Goal: Task Accomplishment & Management: Manage account settings

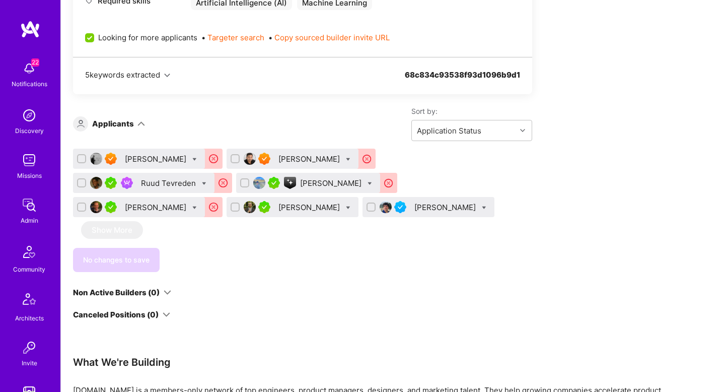
scroll to position [651, 0]
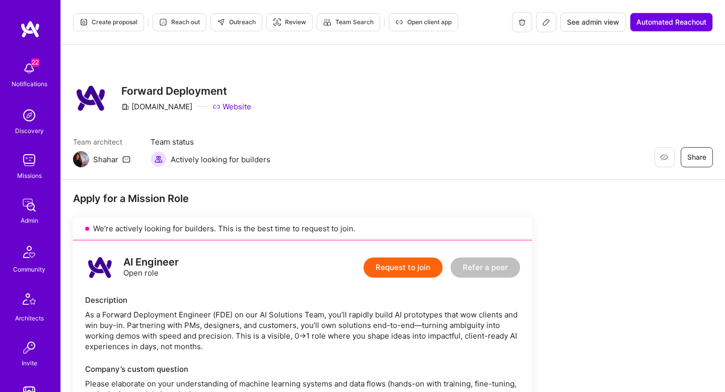
scroll to position [651, 0]
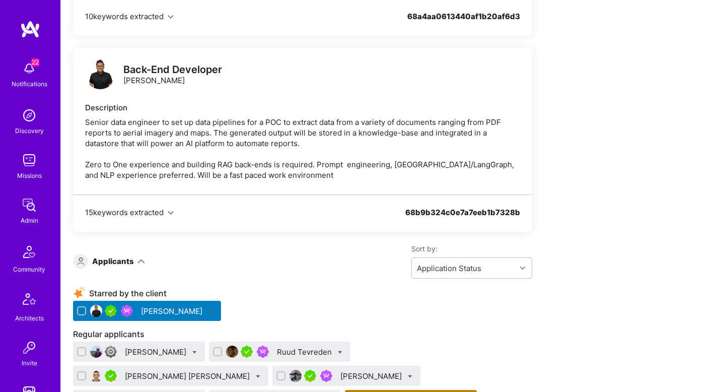
scroll to position [1692, 0]
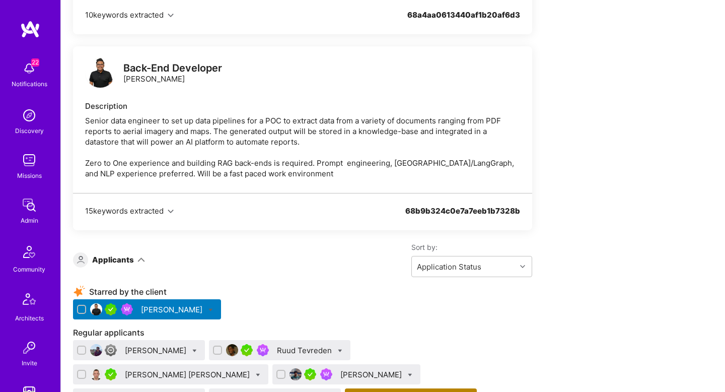
click at [352, 101] on div "Back-End Developer Randy Ramnansingh Description Senior data engineer to set up…" at bounding box center [302, 119] width 459 height 147
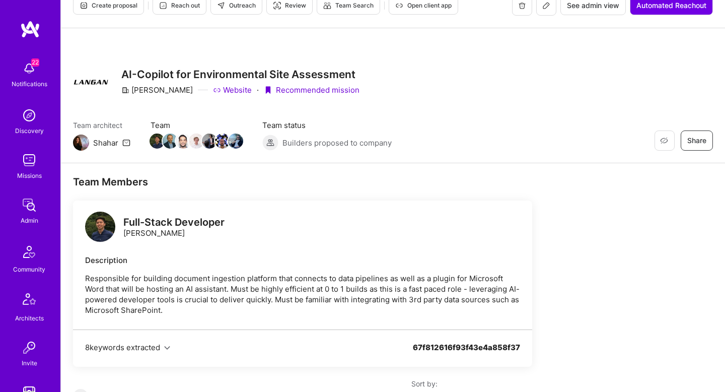
scroll to position [0, 0]
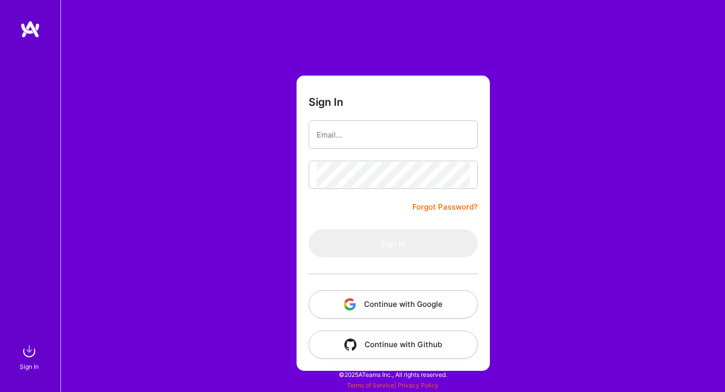
click at [377, 305] on button "Continue with Google" at bounding box center [393, 304] width 169 height 28
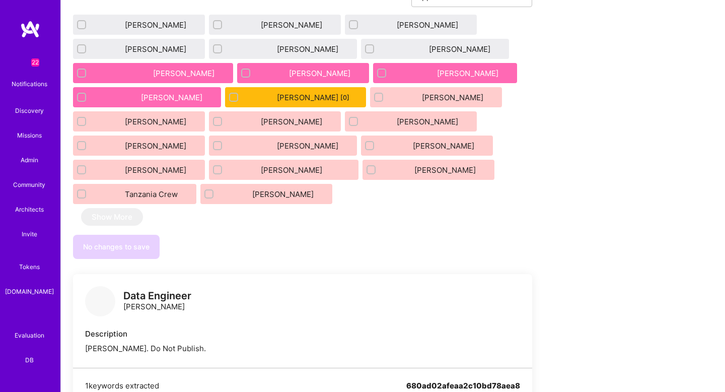
scroll to position [698, 0]
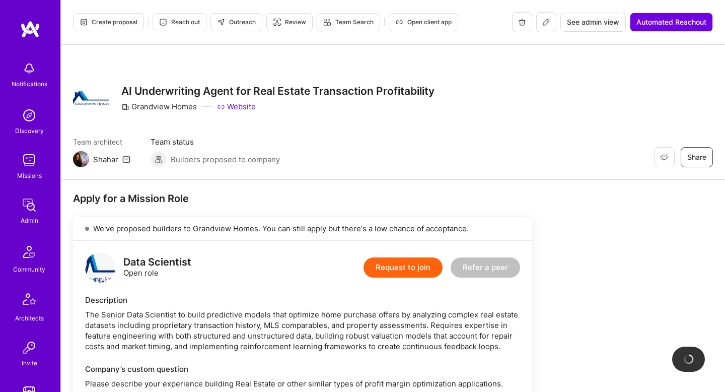
click at [543, 18] on button at bounding box center [546, 22] width 20 height 20
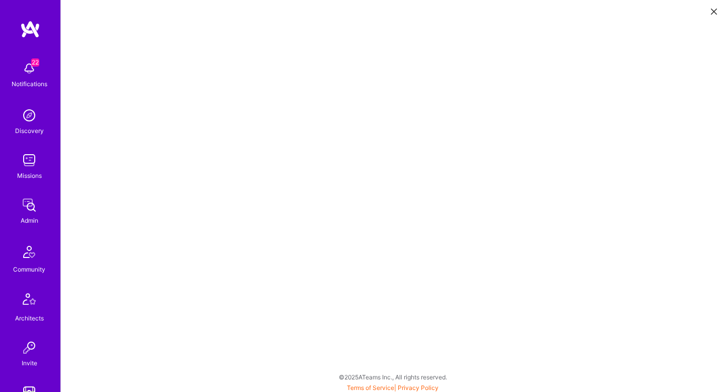
click at [715, 15] on button at bounding box center [714, 11] width 12 height 17
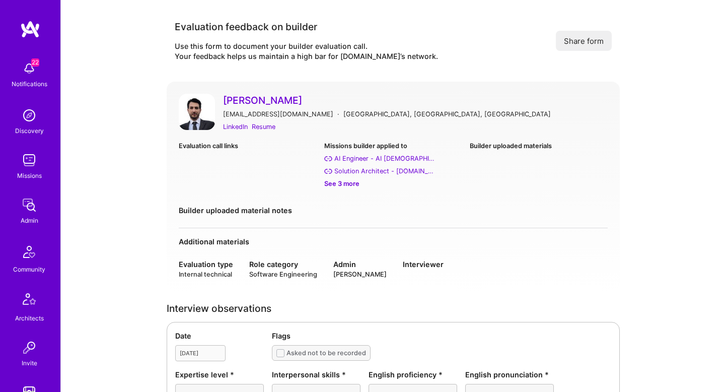
click at [32, 170] on div "Missions" at bounding box center [29, 175] width 25 height 11
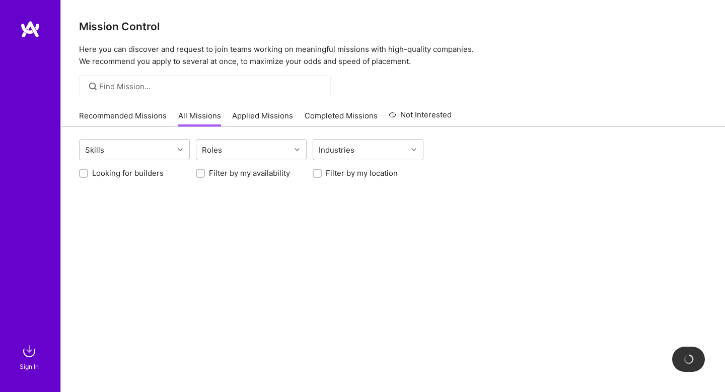
click at [275, 108] on div "Recommended Missions All Missions Applied Missions Completed Missions Not Inter…" at bounding box center [265, 116] width 373 height 22
click at [275, 121] on link "Applied Missions" at bounding box center [262, 118] width 61 height 17
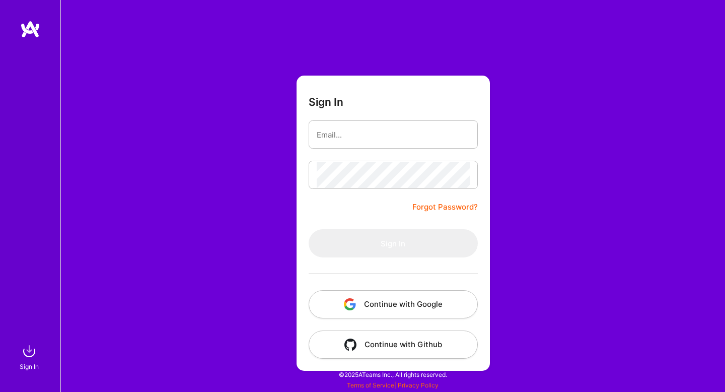
click at [377, 310] on button "Continue with Google" at bounding box center [393, 304] width 169 height 28
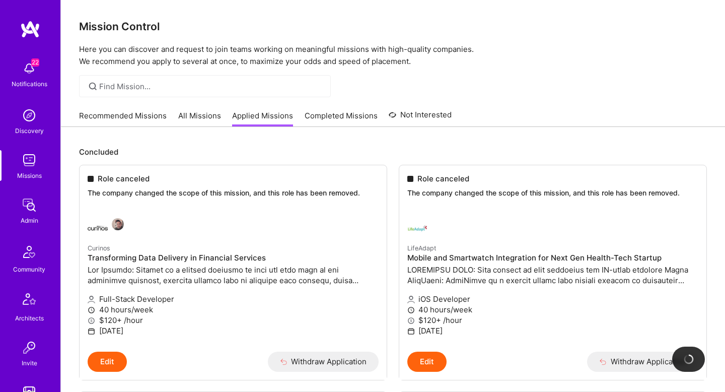
click at [210, 114] on link "All Missions" at bounding box center [199, 118] width 43 height 17
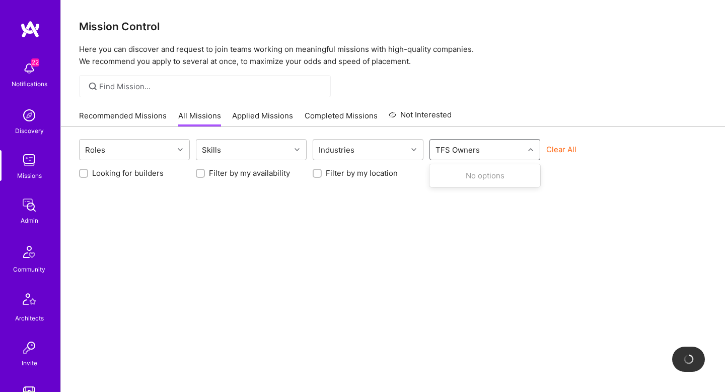
click at [438, 154] on div "TFS Owners" at bounding box center [457, 149] width 49 height 15
click at [567, 149] on button "Clear All" at bounding box center [561, 149] width 30 height 11
click at [507, 153] on div "TFS Owners" at bounding box center [477, 149] width 94 height 20
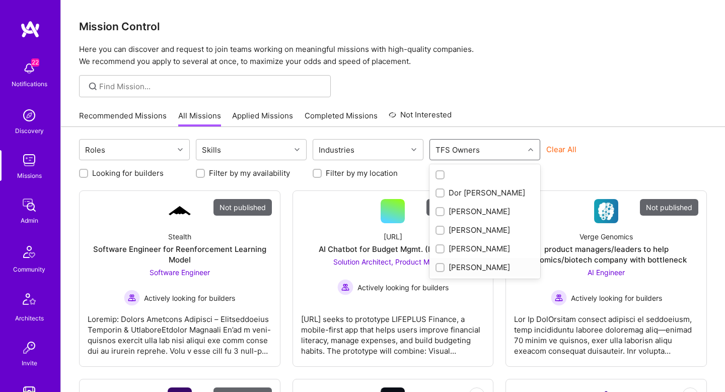
click at [511, 266] on div "Shahar Shavit" at bounding box center [485, 267] width 99 height 11
checkbox input "true"
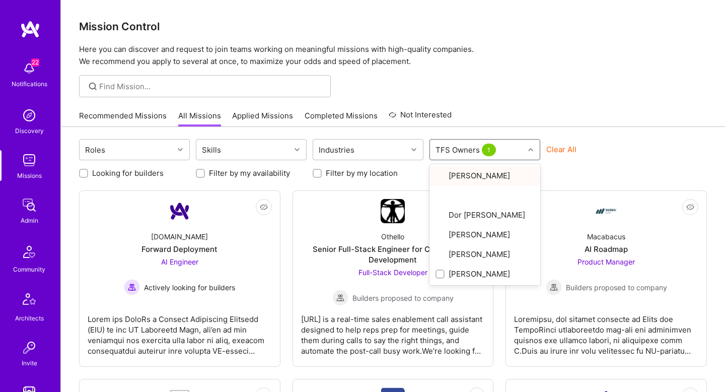
click at [503, 97] on div "Mission Control Here you can discover and request to join teams working on mean…" at bounding box center [393, 378] width 664 height 757
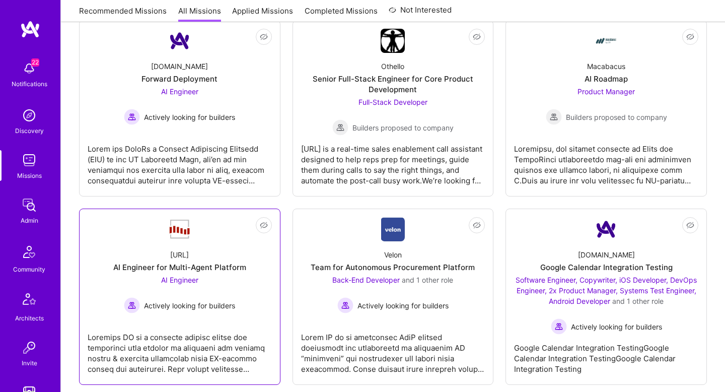
scroll to position [169, 0]
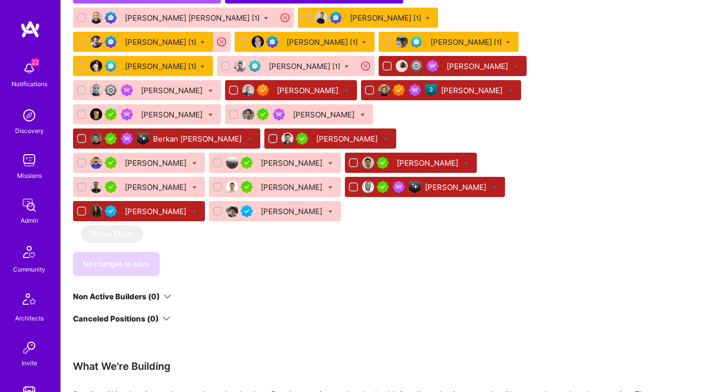
scroll to position [892, 0]
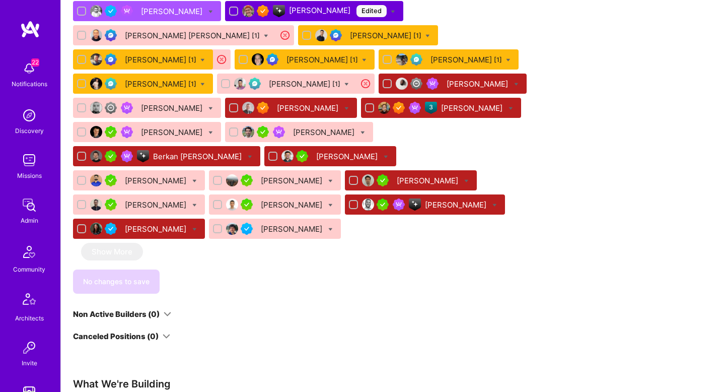
click at [441, 113] on div "[PERSON_NAME]" at bounding box center [472, 108] width 63 height 11
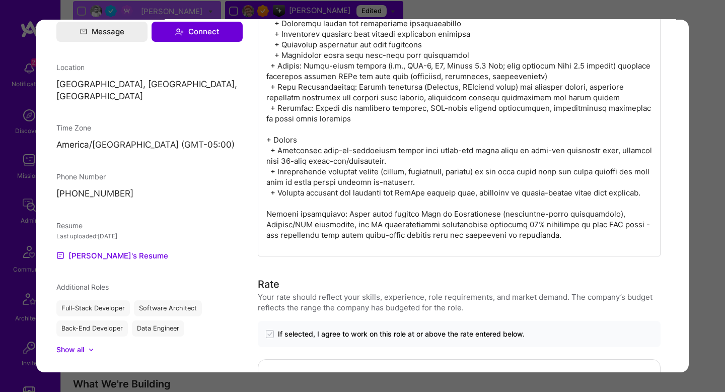
scroll to position [495, 0]
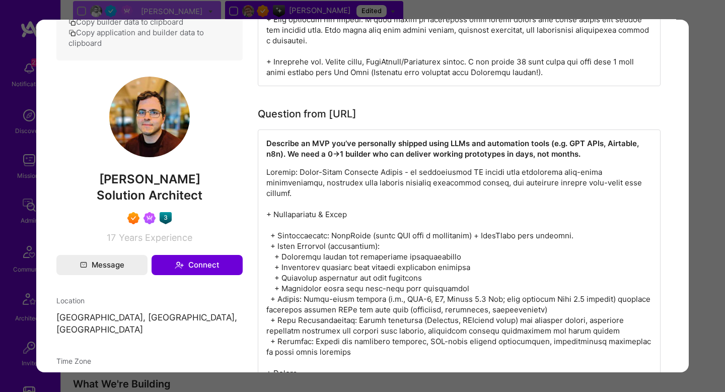
click at [711, 157] on div "Application 27 of 39 Evaluation scores Expertise level Superstar Interpersonal …" at bounding box center [362, 196] width 725 height 392
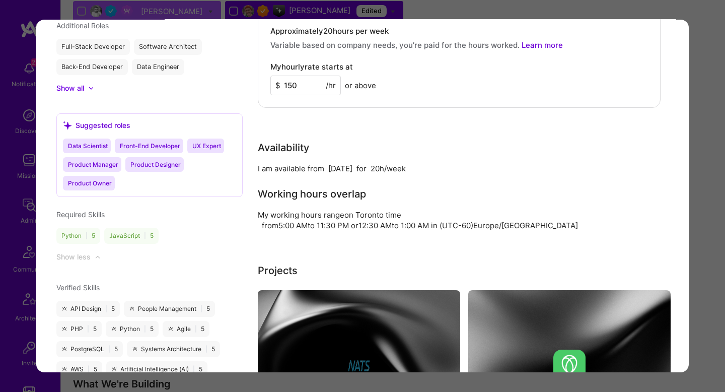
scroll to position [1329, 0]
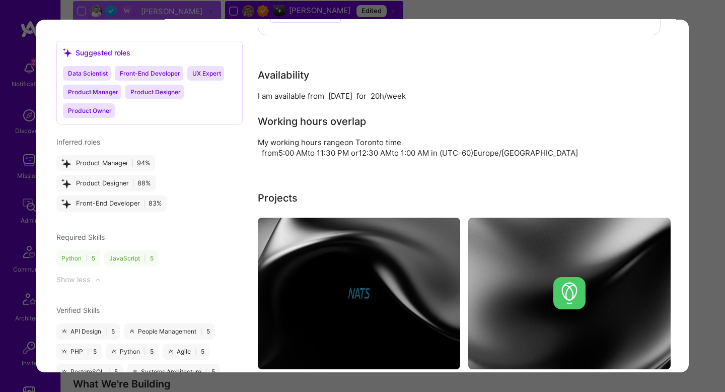
click at [702, 182] on div "Application 27 of 39 Builder Missing Requirements Rate $ 110 - $ 140 User set $…" at bounding box center [362, 196] width 725 height 392
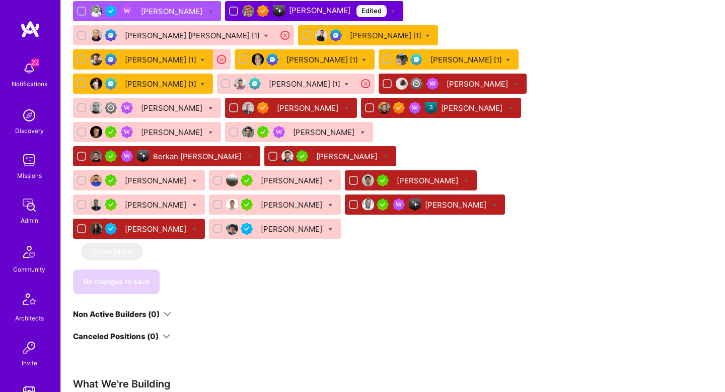
click at [444, 200] on div "[PERSON_NAME]" at bounding box center [456, 204] width 63 height 11
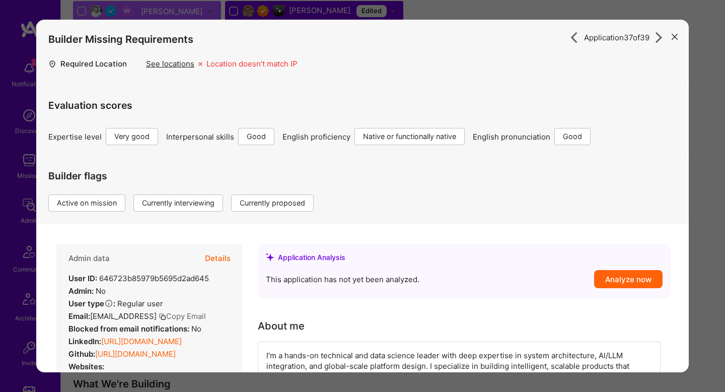
click at [704, 108] on div "Application 37 of 39 Builder Missing Requirements Required Location See locatio…" at bounding box center [362, 196] width 725 height 392
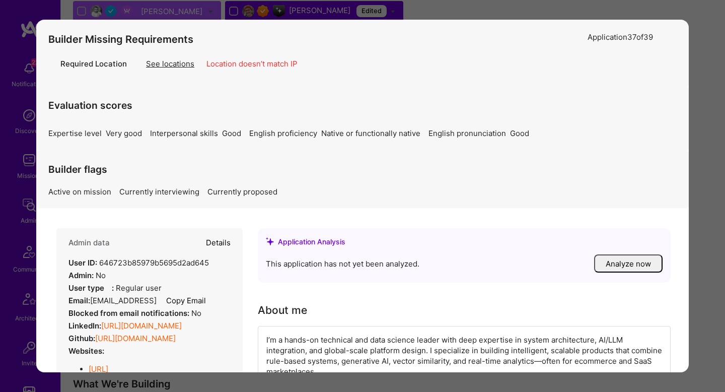
click at [704, 108] on div "Apply for a Mission Role We’re actively looking for builders. This is the best …" at bounding box center [393, 265] width 664 height 1879
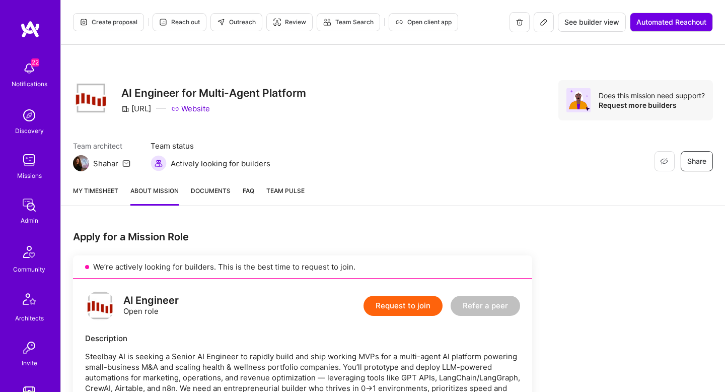
click at [543, 25] on icon at bounding box center [544, 22] width 8 height 8
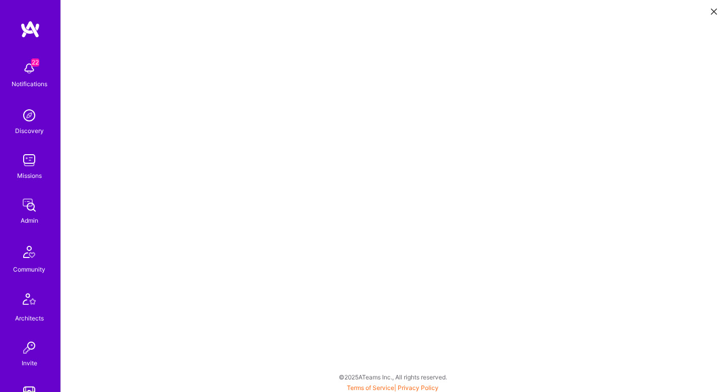
click at [710, 11] on button at bounding box center [714, 11] width 12 height 17
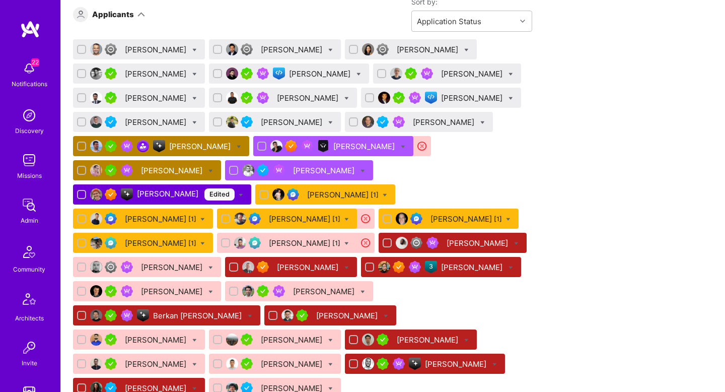
scroll to position [696, 0]
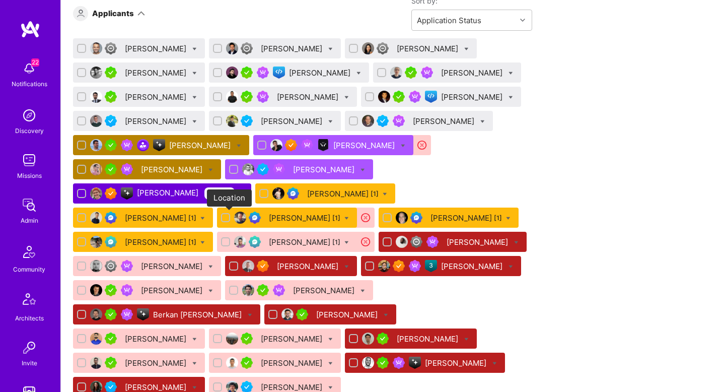
click at [360, 213] on icon at bounding box center [366, 218] width 12 height 12
